Goal: Complete application form

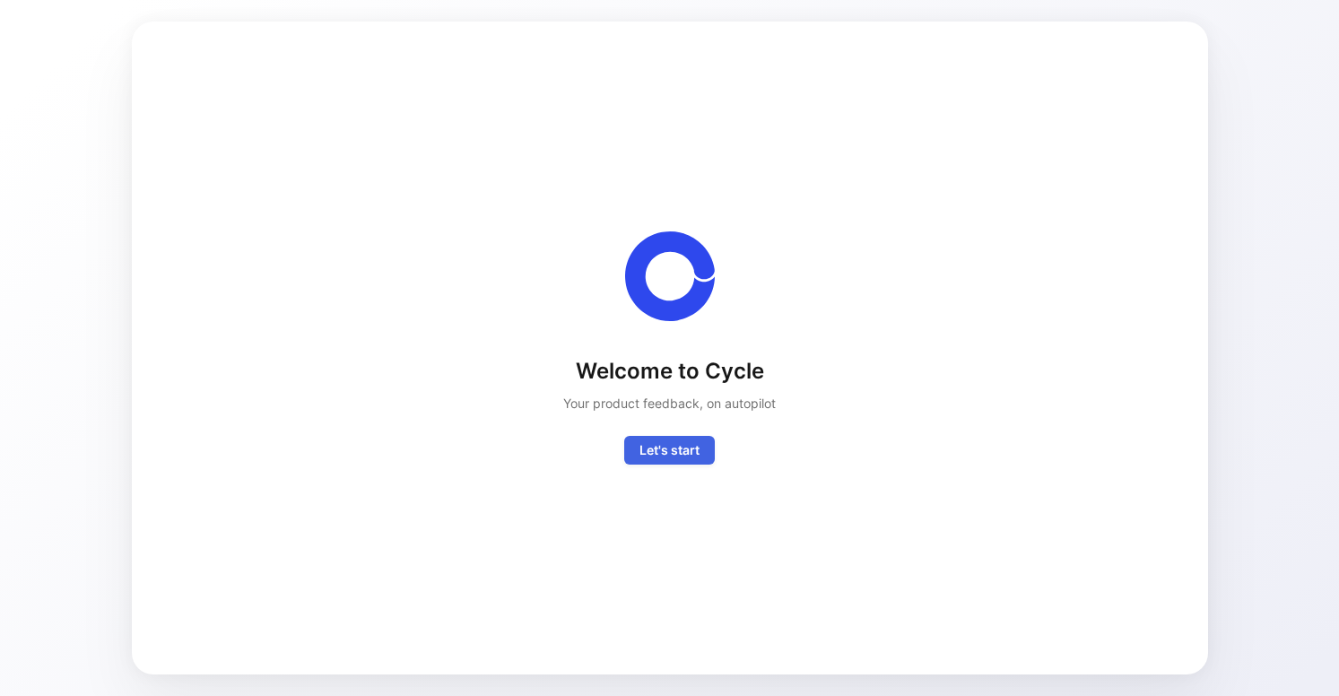
click at [642, 444] on span "Let's start" at bounding box center [670, 451] width 60 height 22
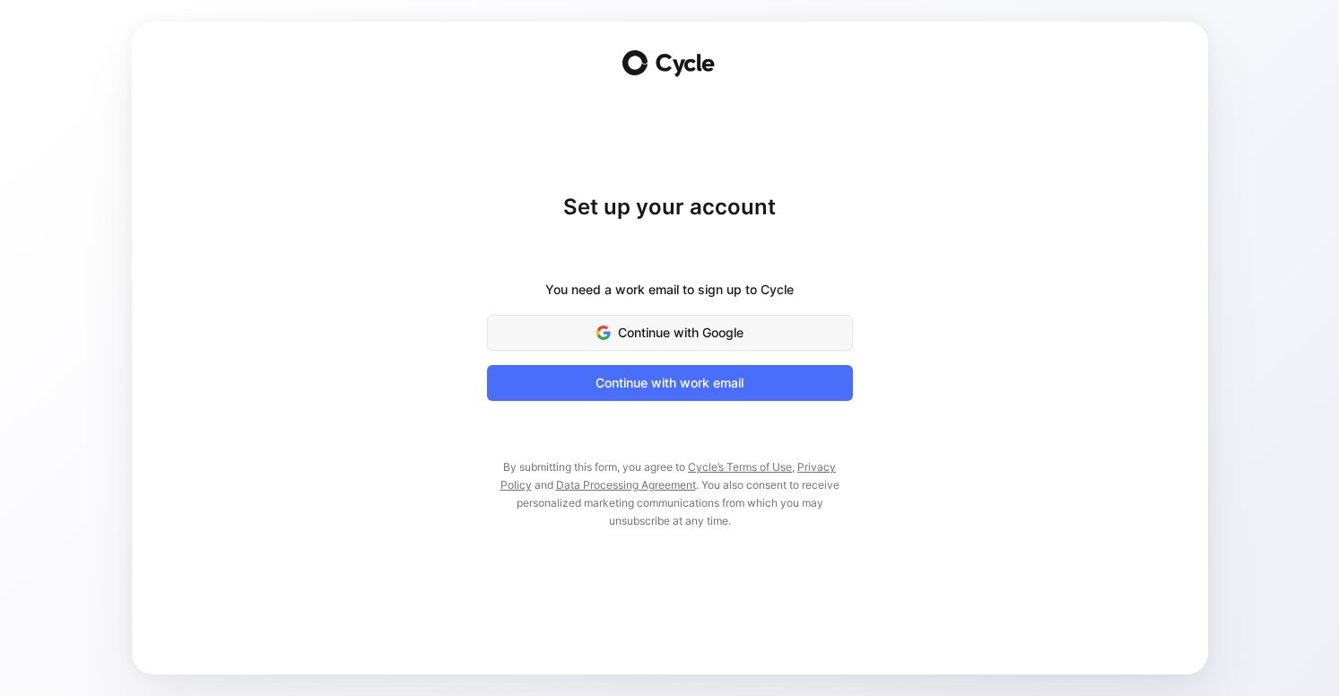
click at [699, 329] on span "Continue with Google" at bounding box center [669, 333] width 321 height 22
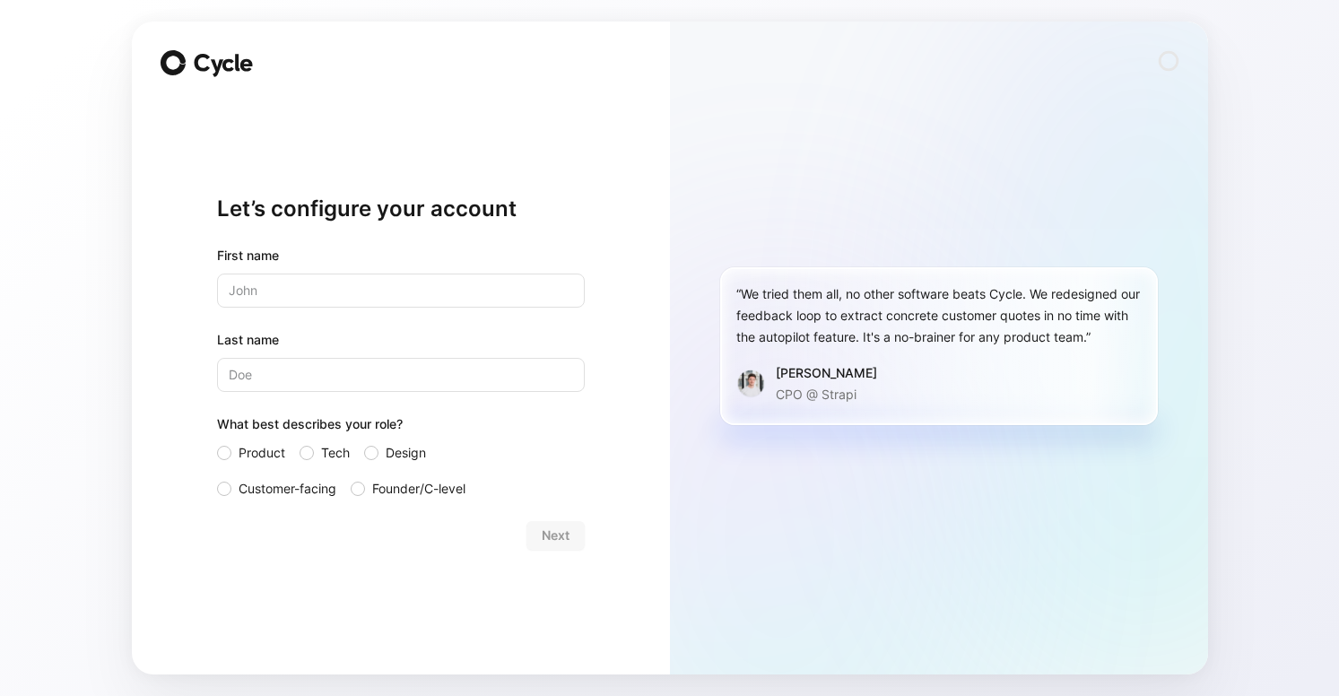
type input "[PERSON_NAME]"
click at [228, 490] on div at bounding box center [224, 489] width 14 height 14
click at [217, 478] on input "Customer-facing" at bounding box center [217, 478] width 0 height 0
click at [563, 532] on span "Next" at bounding box center [556, 536] width 28 height 22
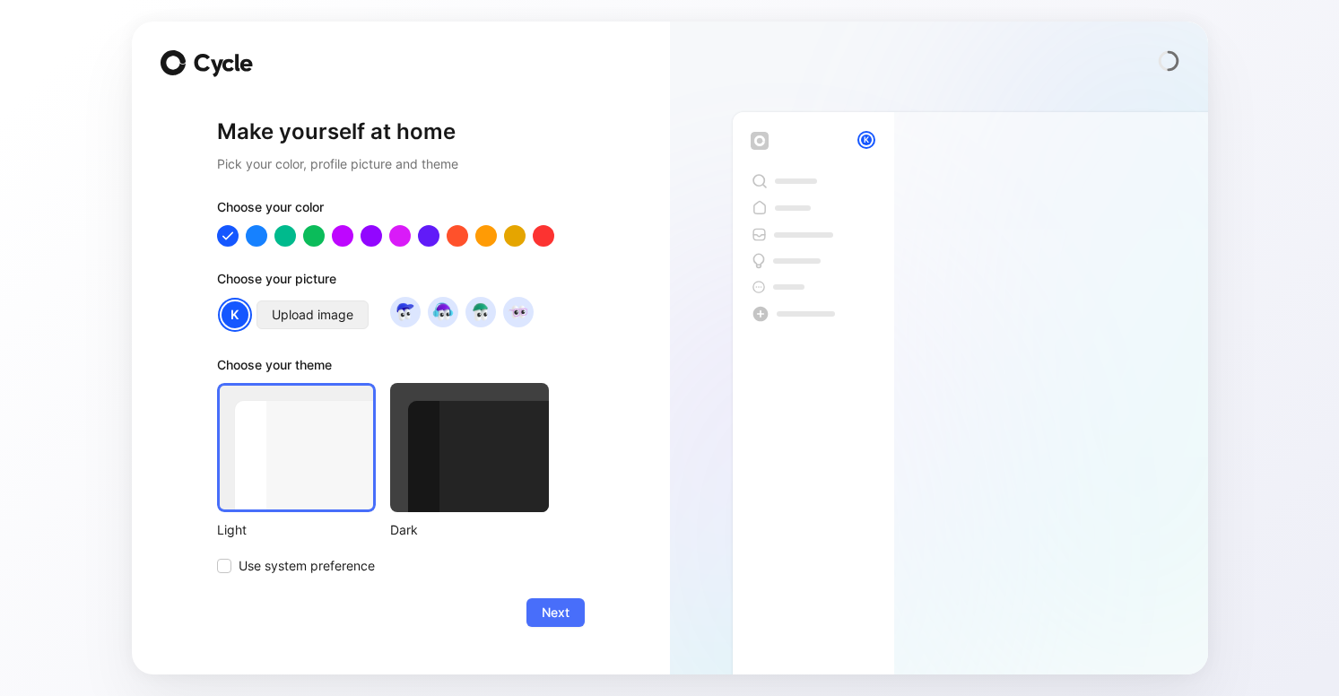
click at [353, 317] on button "Upload image" at bounding box center [313, 314] width 112 height 29
click at [459, 239] on div at bounding box center [456, 235] width 23 height 23
click at [318, 238] on div at bounding box center [312, 235] width 23 height 23
click at [284, 239] on div at bounding box center [284, 235] width 23 height 23
click at [316, 235] on div at bounding box center [312, 235] width 23 height 23
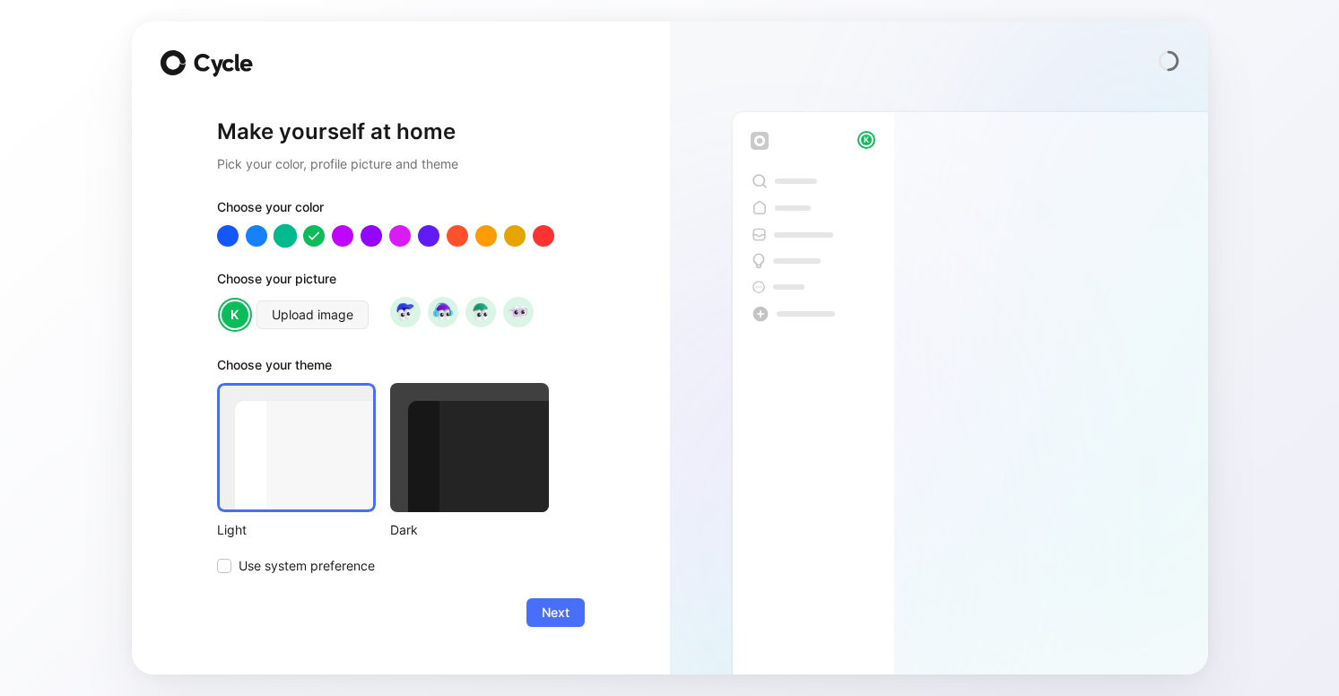
click at [283, 239] on div at bounding box center [284, 235] width 23 height 23
click at [553, 611] on span "Next" at bounding box center [556, 613] width 28 height 22
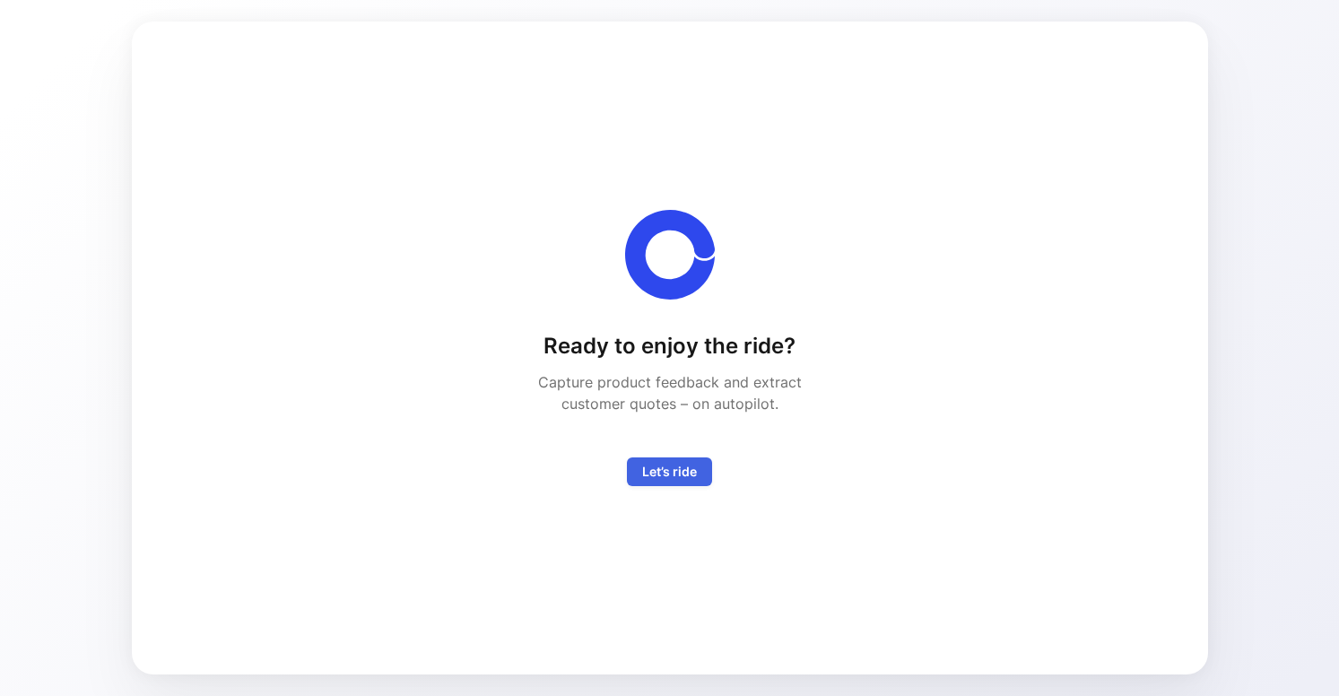
click at [698, 468] on button "Let’s ride" at bounding box center [669, 471] width 85 height 29
